Goal: Navigation & Orientation: Find specific page/section

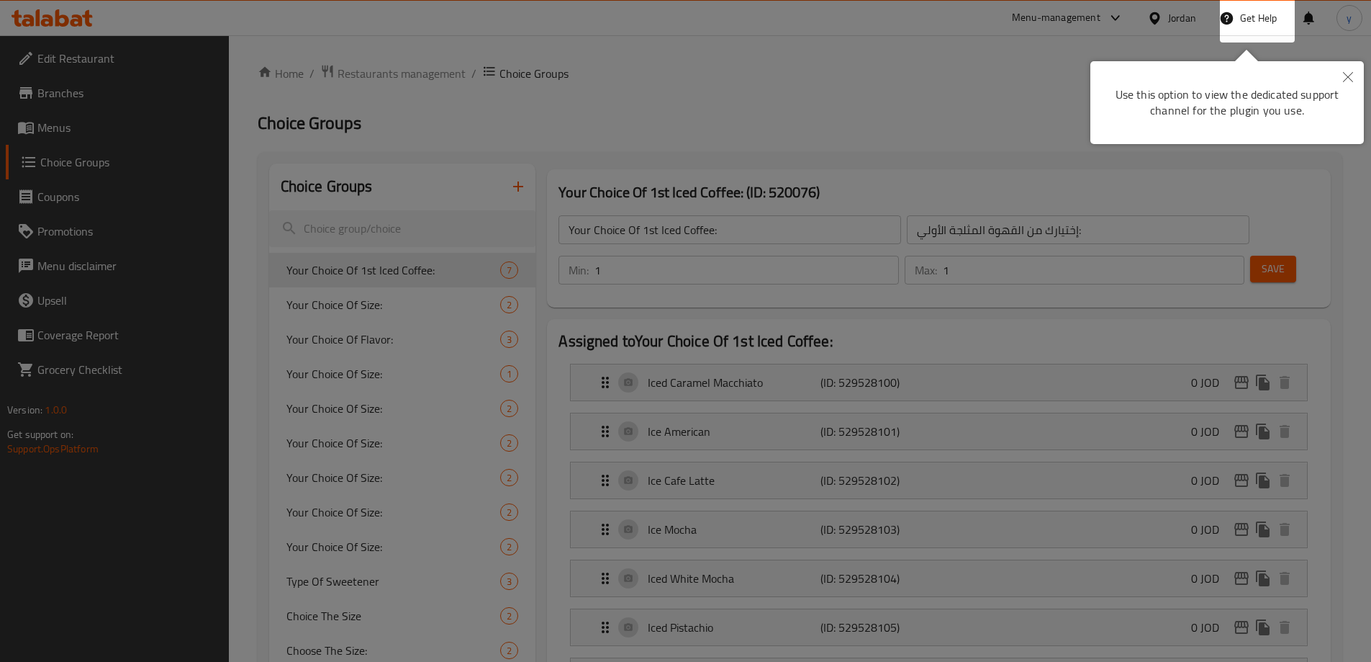
click at [783, 114] on div at bounding box center [685, 331] width 1371 height 662
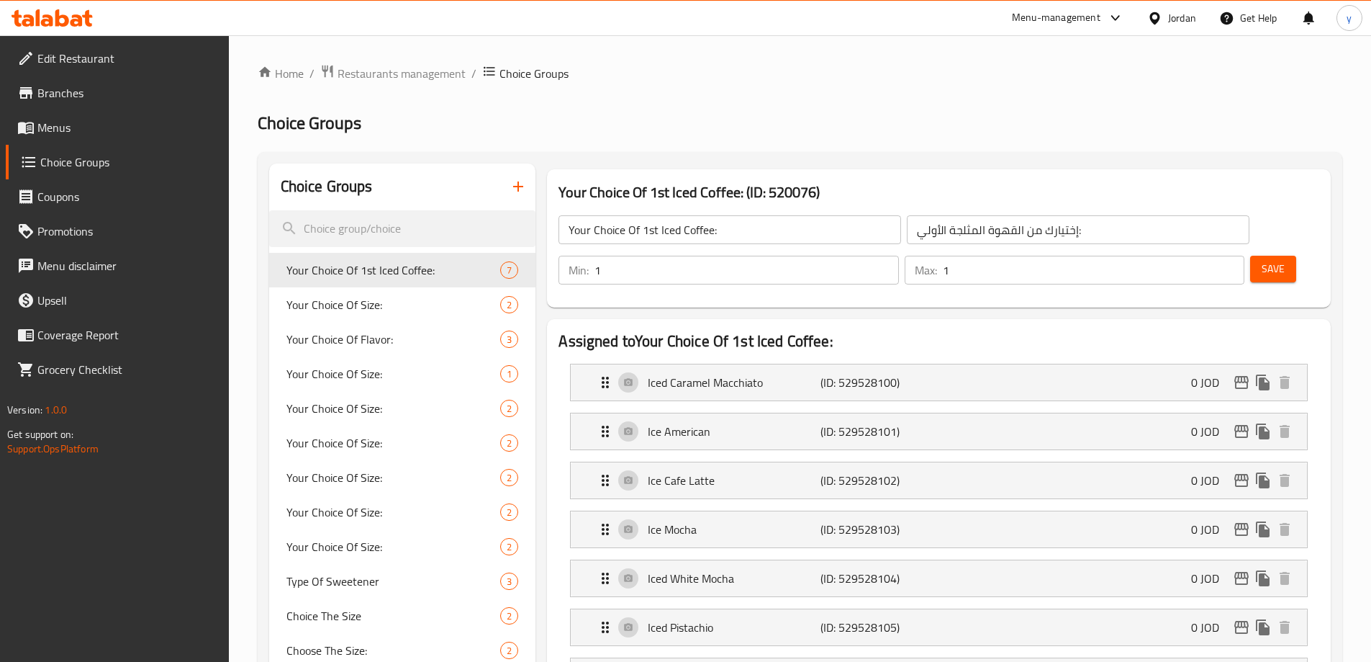
click at [1158, 14] on icon at bounding box center [1155, 18] width 10 height 12
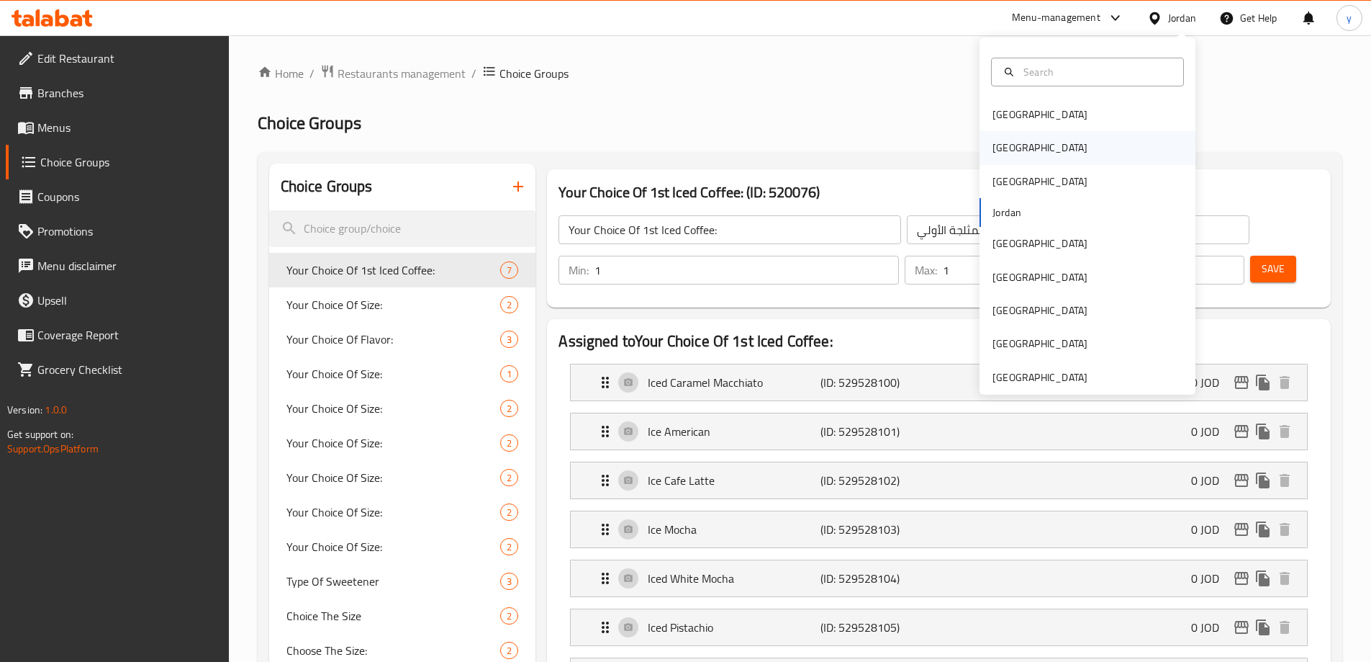
click at [994, 145] on div "[GEOGRAPHIC_DATA]" at bounding box center [1040, 148] width 95 height 16
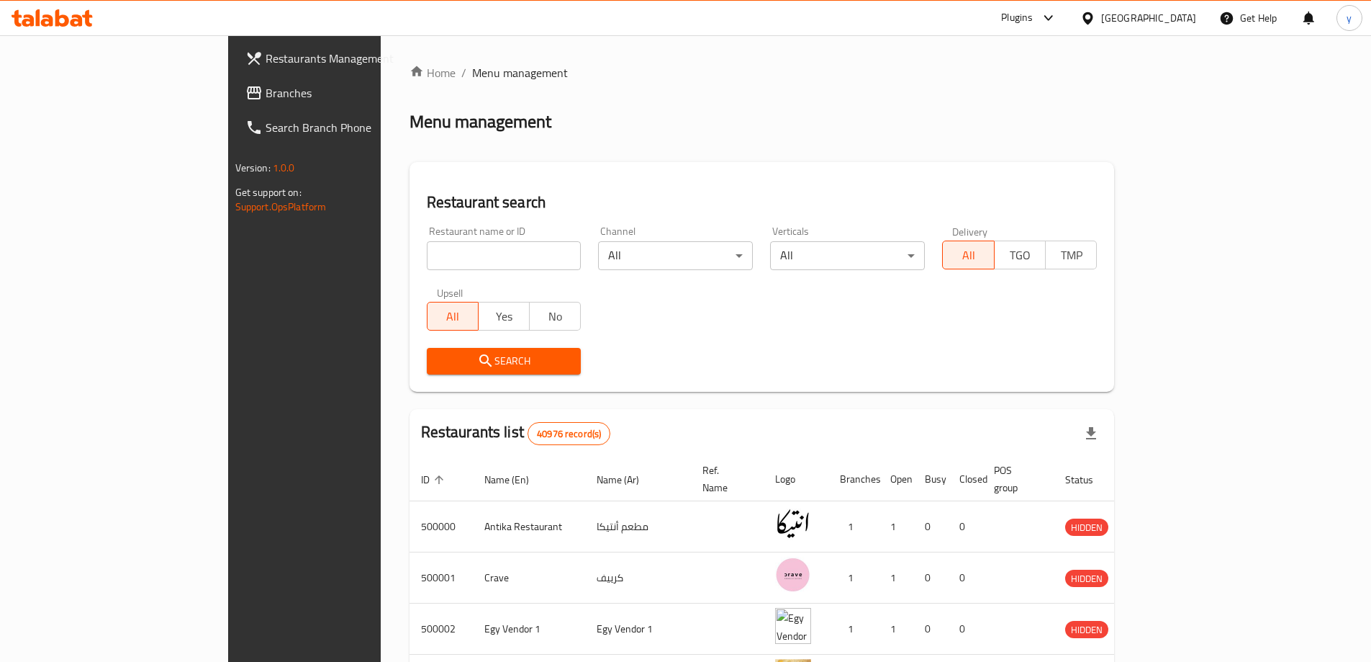
click at [245, 97] on icon at bounding box center [253, 92] width 17 height 17
click at [1188, 13] on div "[GEOGRAPHIC_DATA]" at bounding box center [1148, 18] width 95 height 16
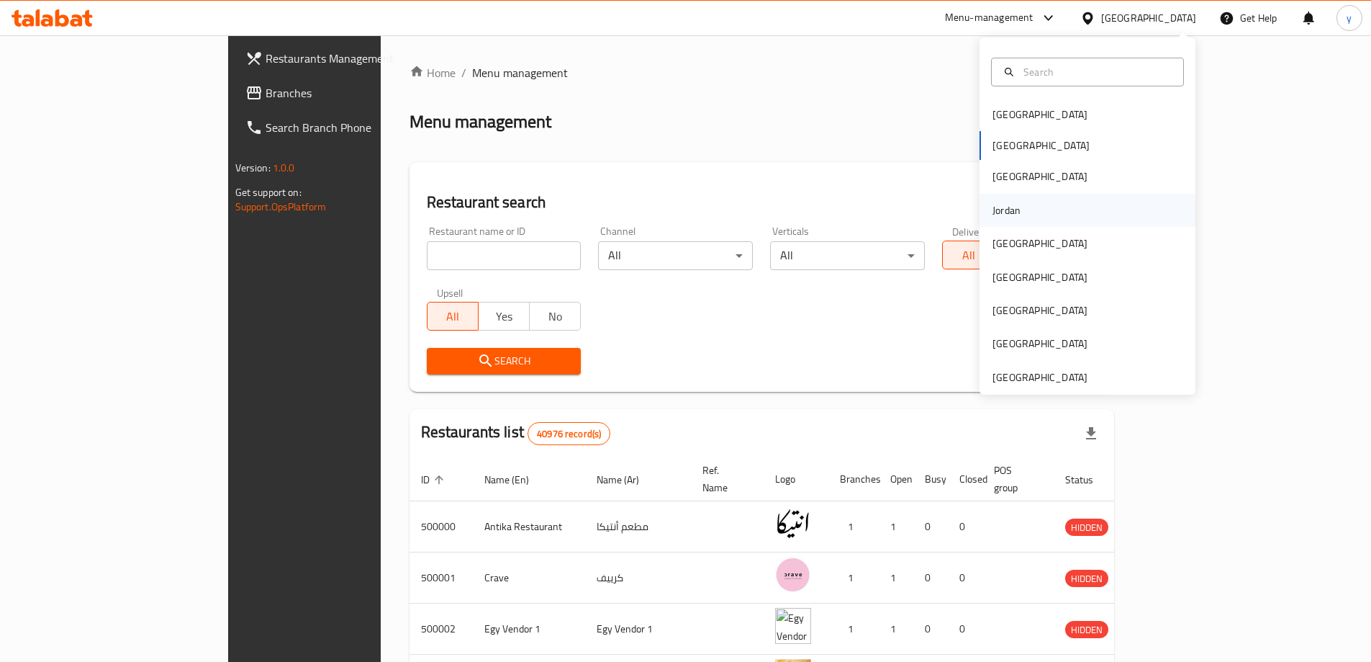
click at [1012, 217] on div "Jordan" at bounding box center [1006, 210] width 51 height 33
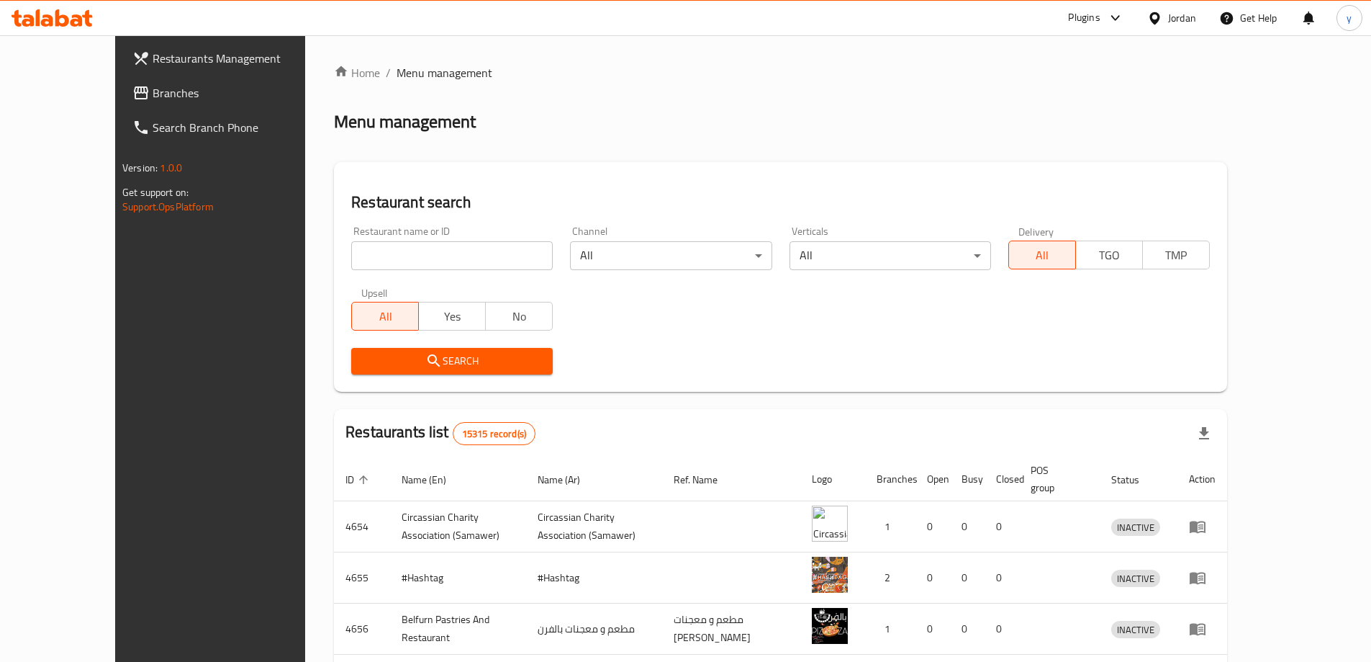
click at [132, 102] on link "Branches" at bounding box center [232, 93] width 223 height 35
